Goal: Transaction & Acquisition: Obtain resource

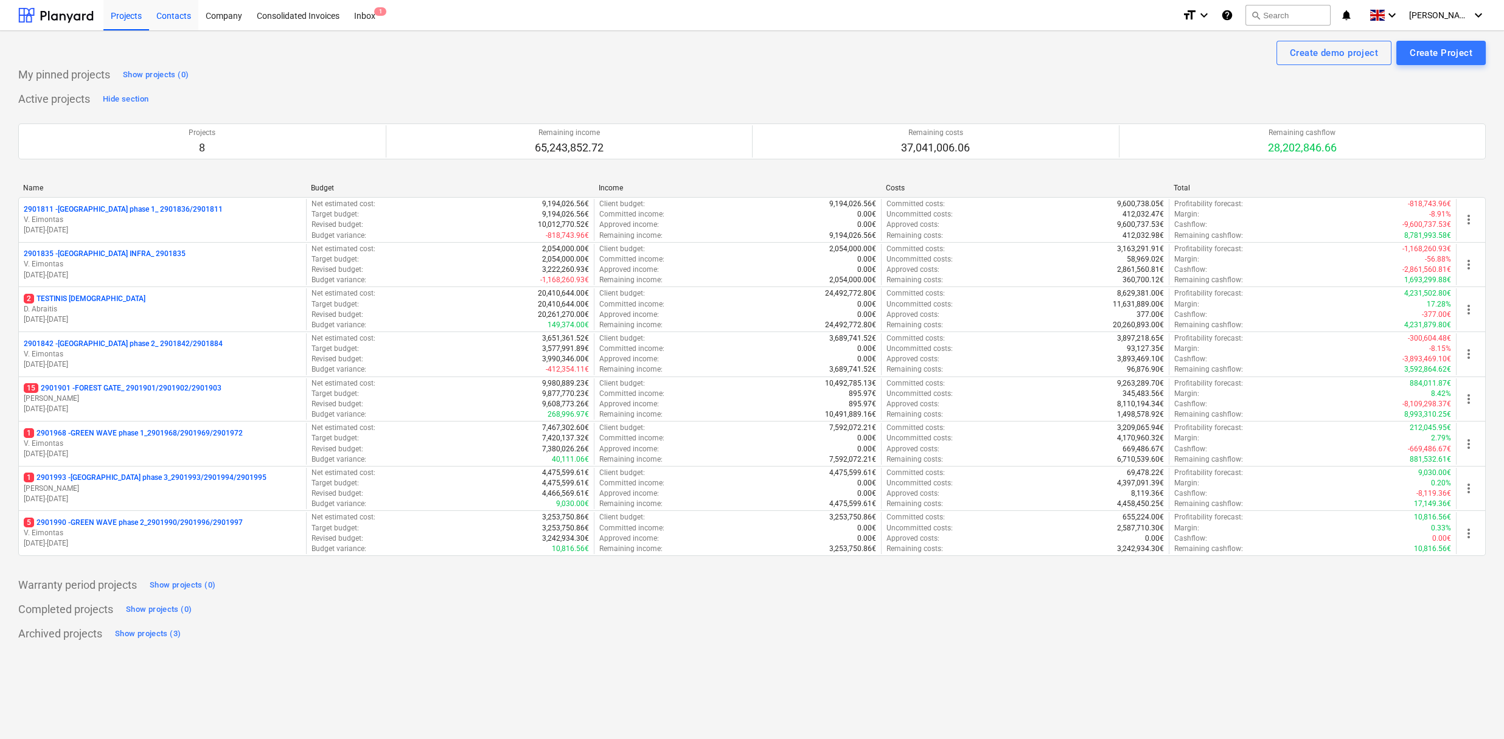
click at [179, 16] on div "Contacts" at bounding box center [173, 14] width 49 height 31
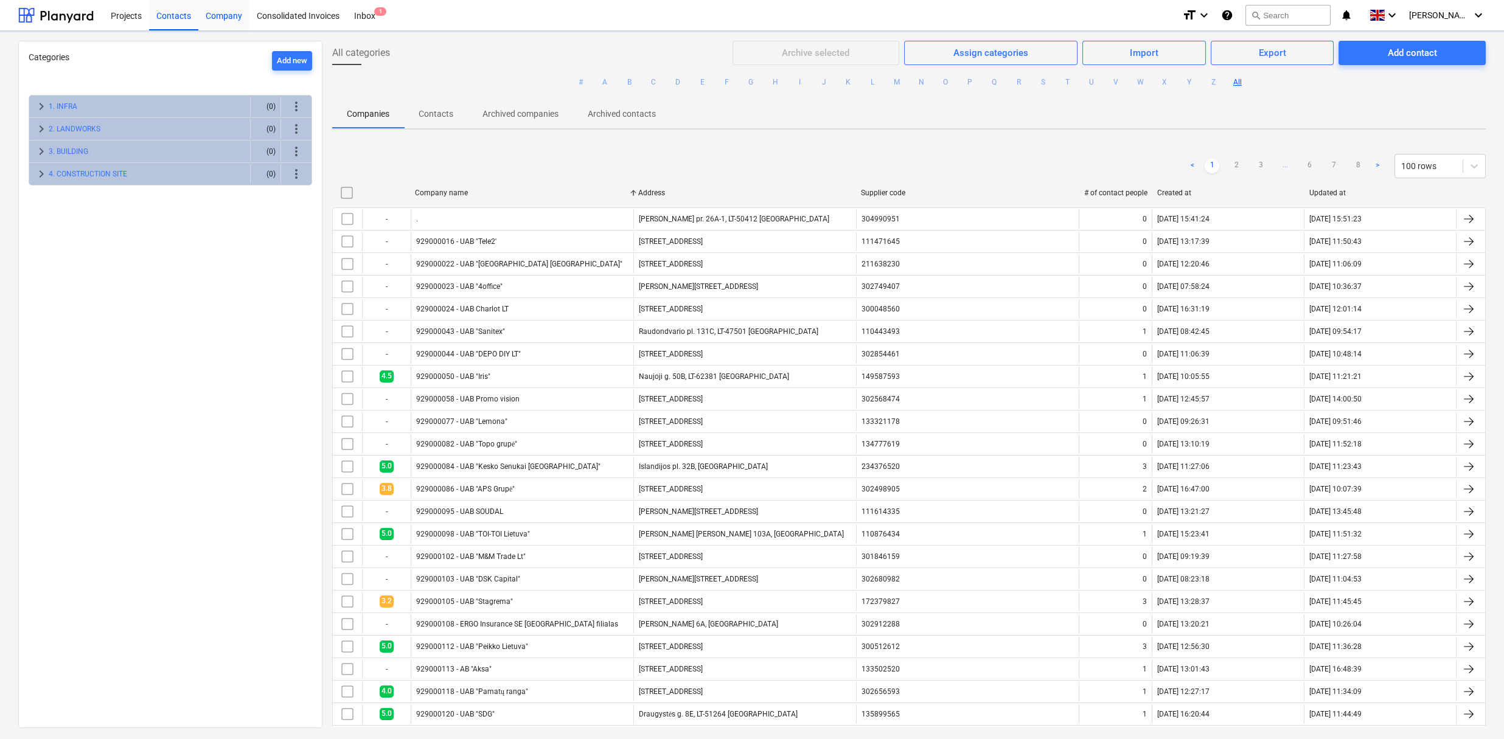
click at [234, 13] on div "Company" at bounding box center [223, 14] width 51 height 31
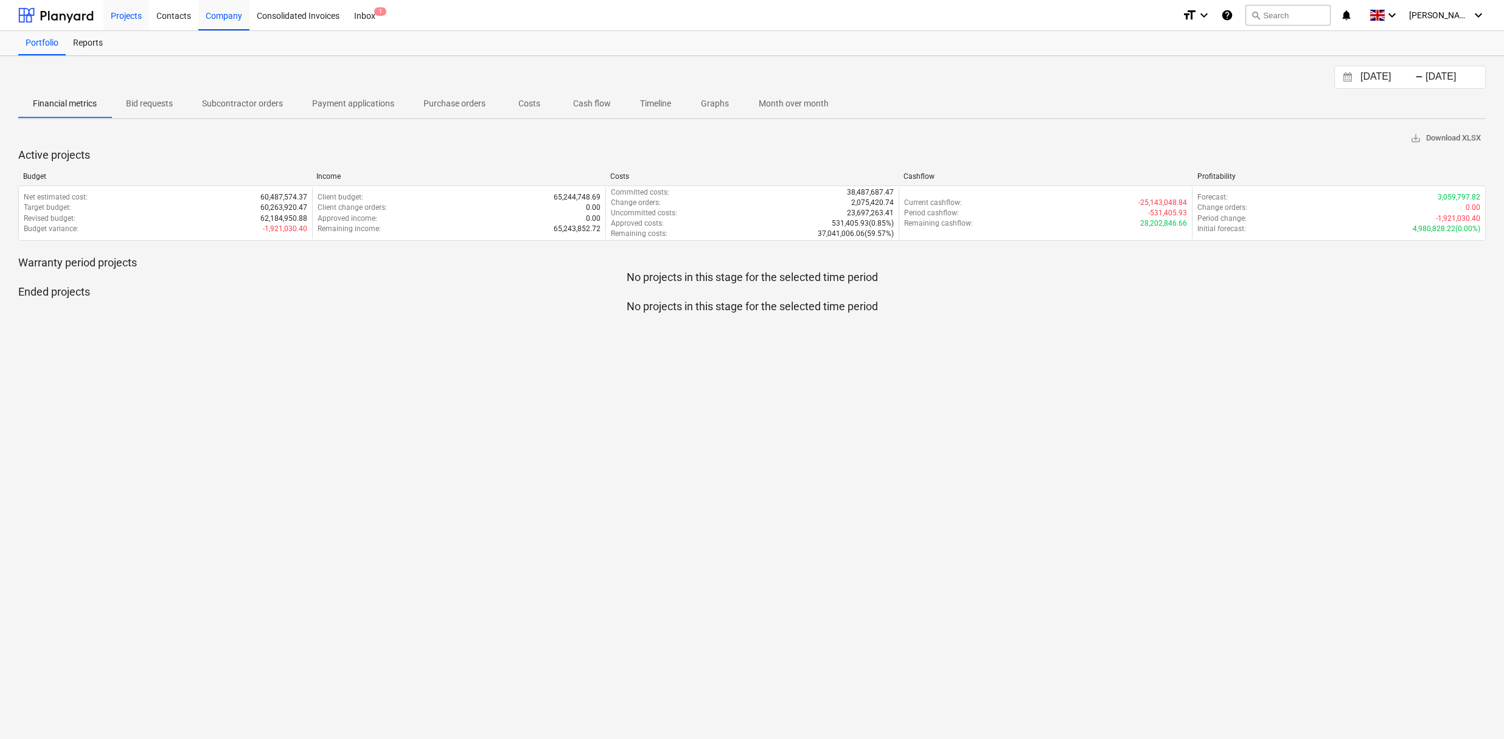
click at [138, 12] on div "Projects" at bounding box center [126, 14] width 46 height 31
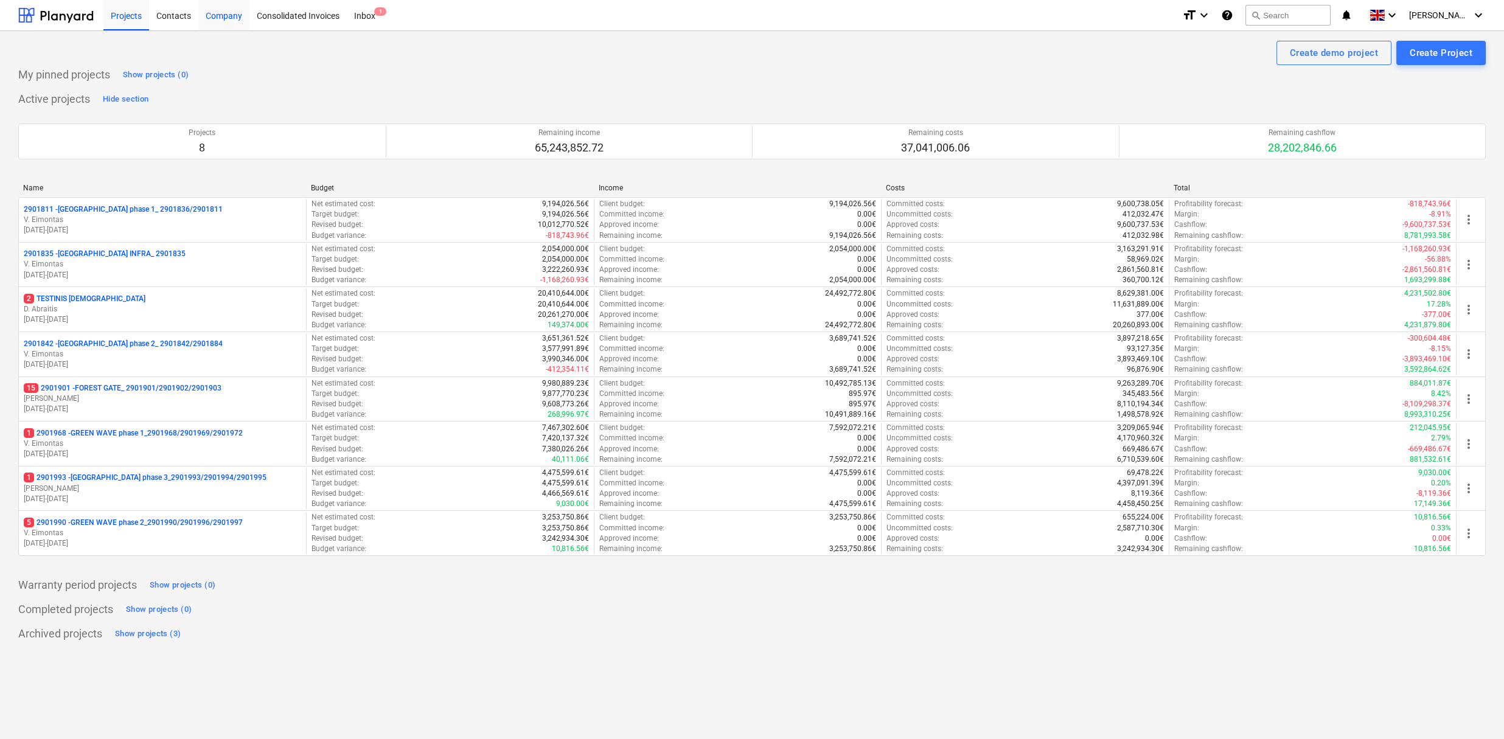
click at [218, 11] on div "Company" at bounding box center [223, 14] width 51 height 31
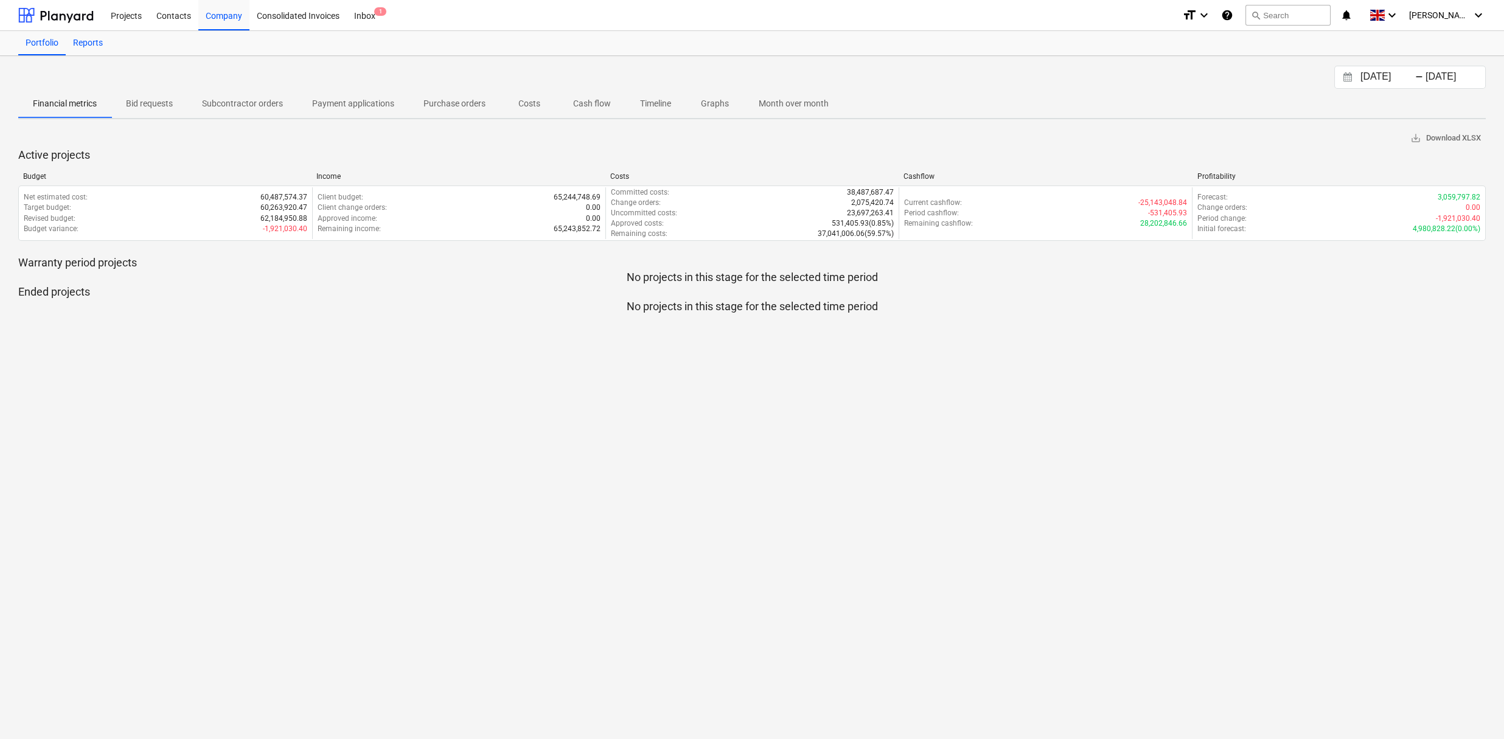
click at [82, 47] on div "Reports" at bounding box center [88, 43] width 44 height 24
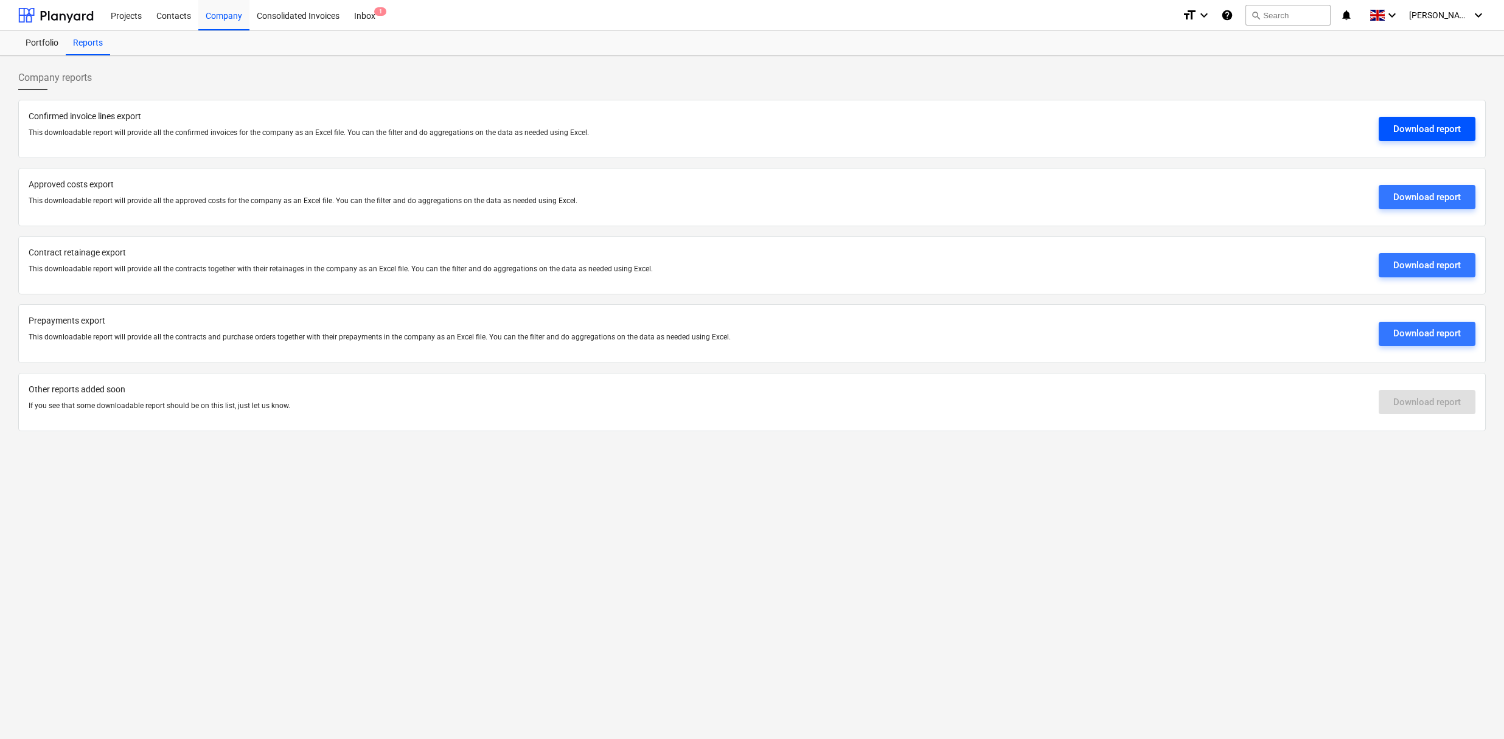
click at [1448, 130] on div "Download report" at bounding box center [1427, 129] width 68 height 16
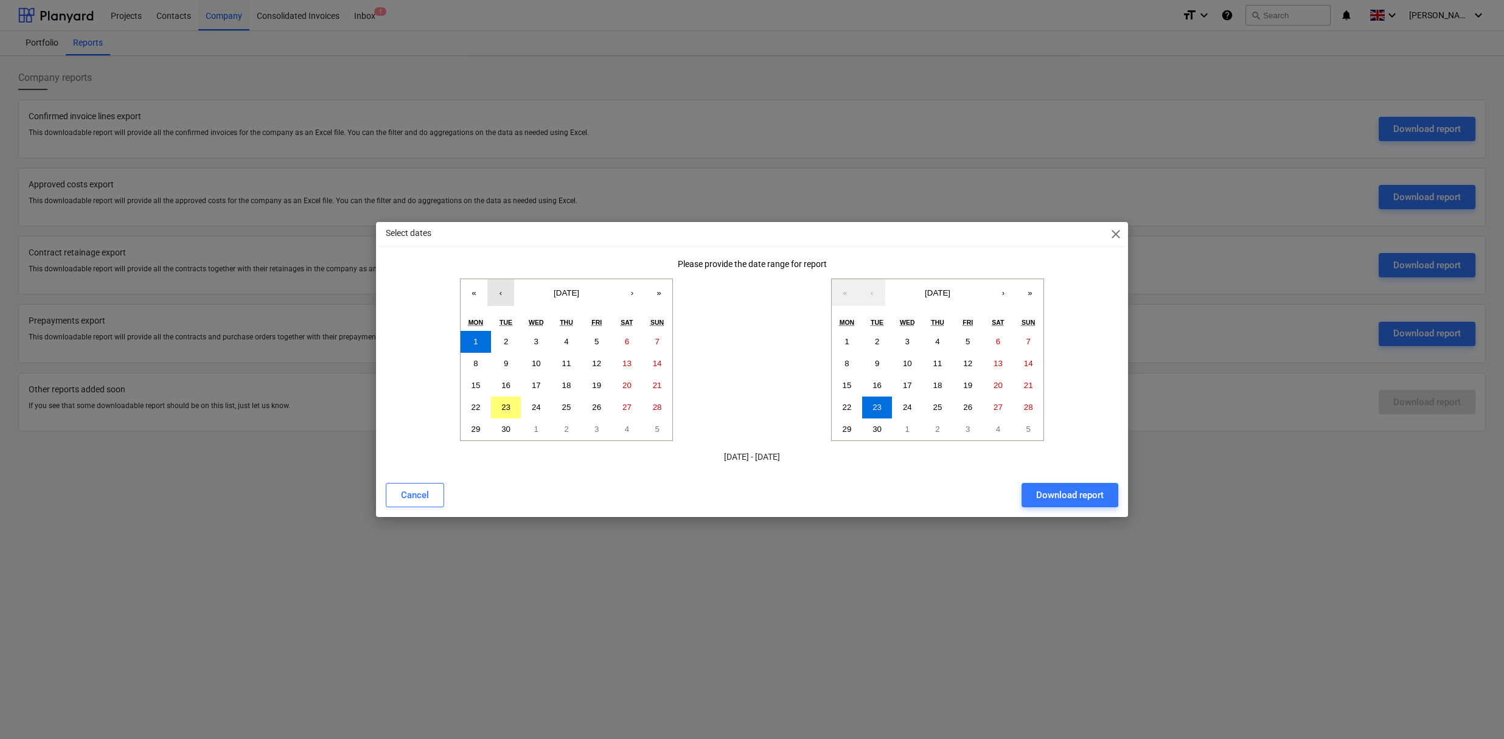
click at [502, 294] on button "‹" at bounding box center [500, 292] width 27 height 27
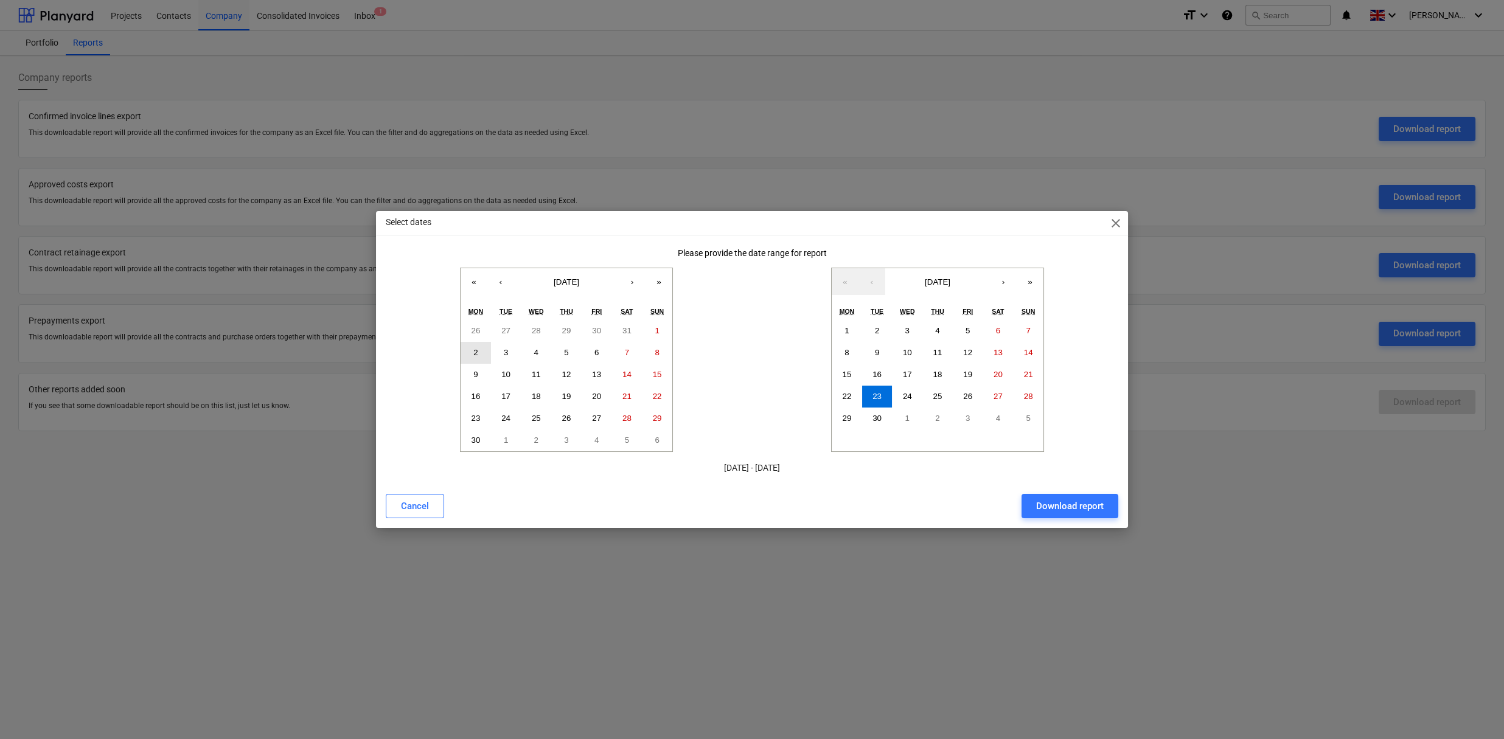
click at [479, 349] on button "2" at bounding box center [476, 353] width 30 height 22
click at [1059, 507] on div "Download report" at bounding box center [1070, 506] width 68 height 16
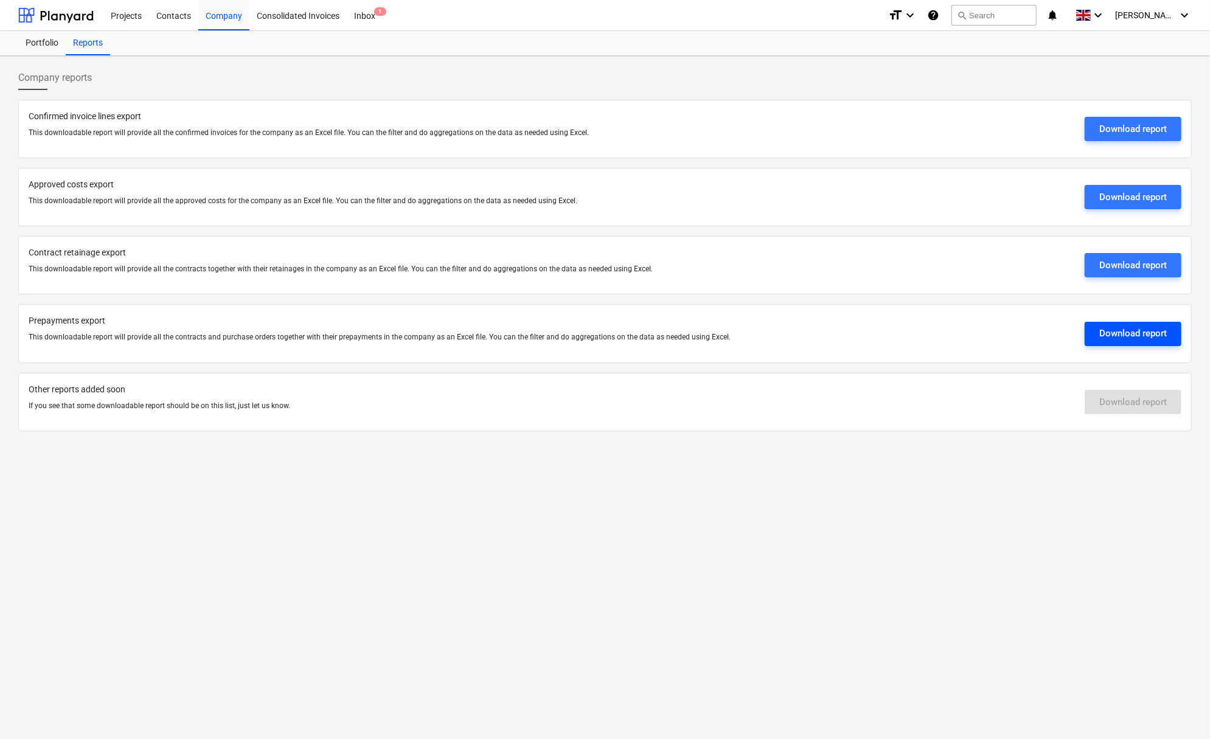
click at [1113, 329] on div "Download report" at bounding box center [1133, 334] width 68 height 16
